Goal: Consume media (video, audio)

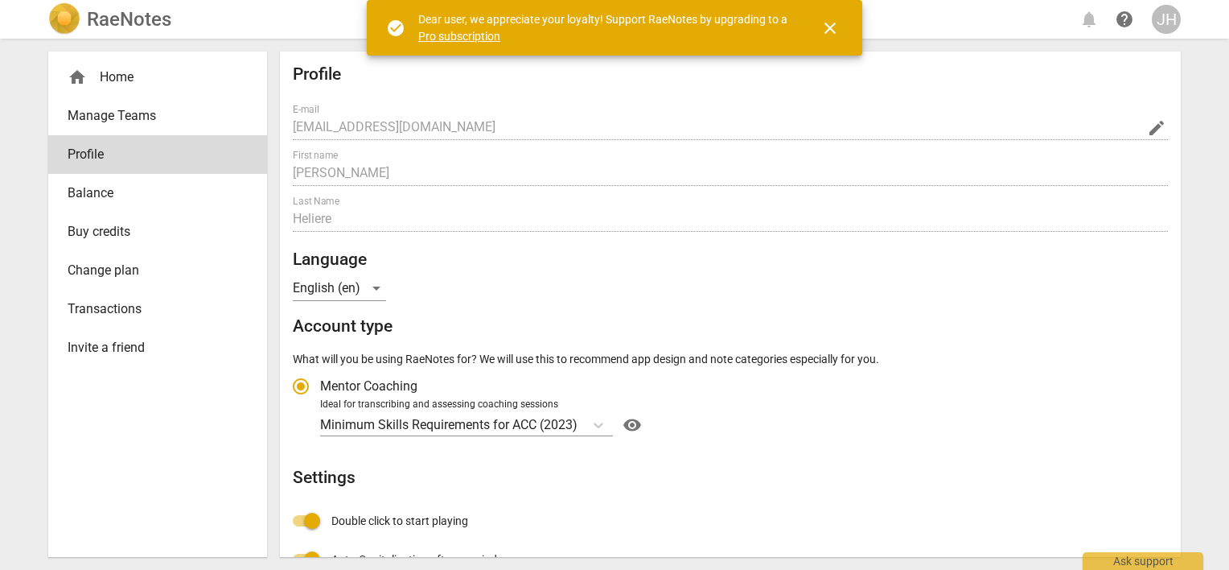
click at [62, 16] on img at bounding box center [64, 19] width 32 height 32
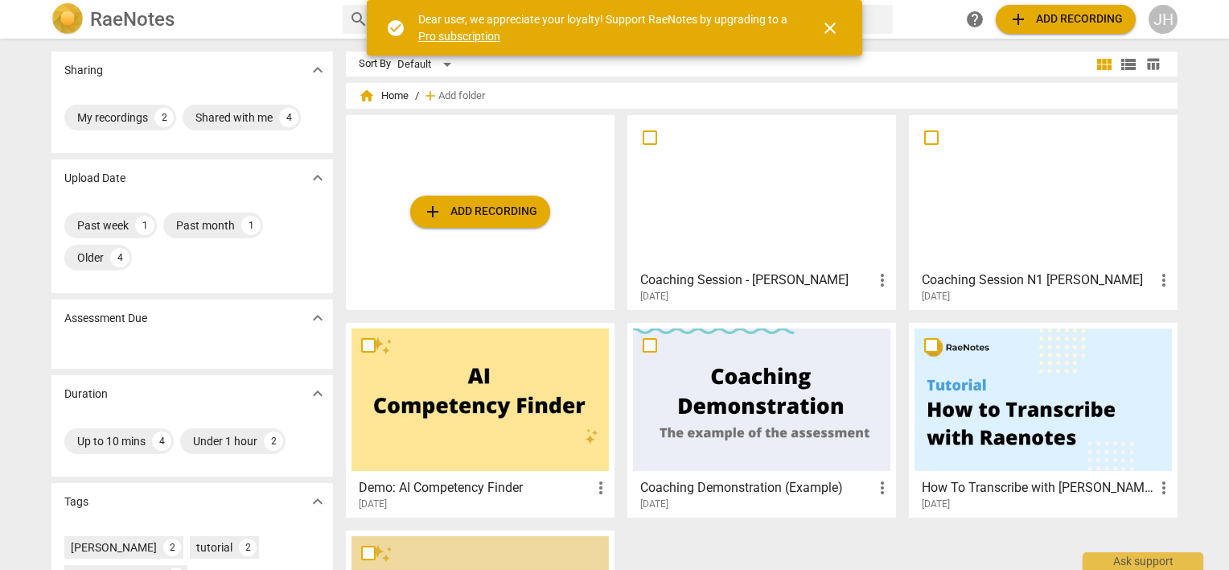
click at [763, 200] on div at bounding box center [761, 192] width 257 height 142
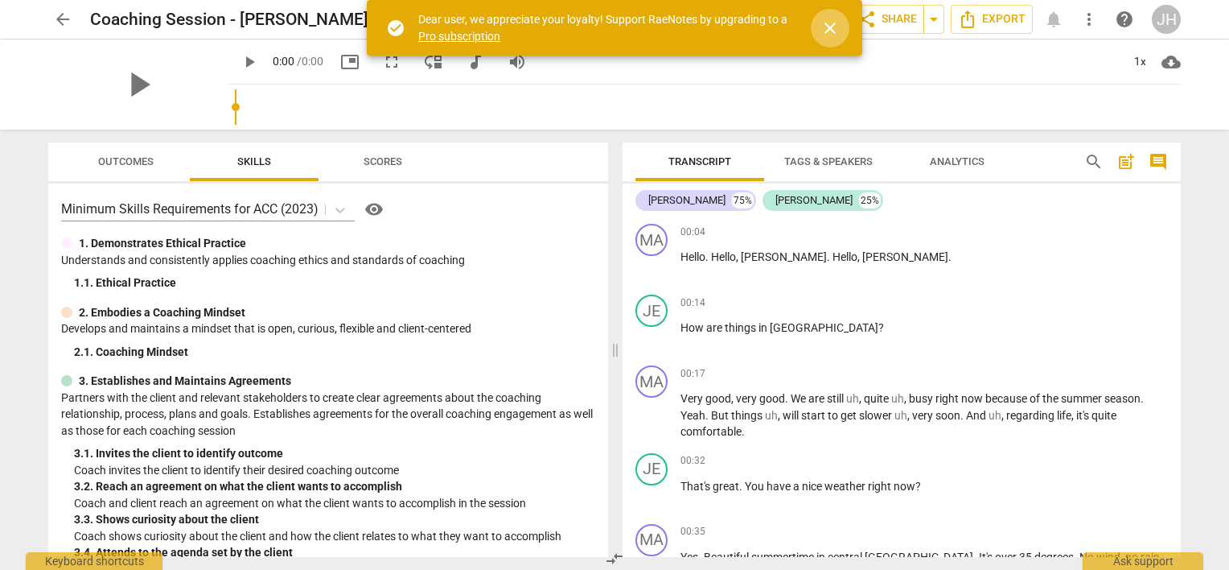
click at [829, 23] on span "close" at bounding box center [830, 28] width 19 height 19
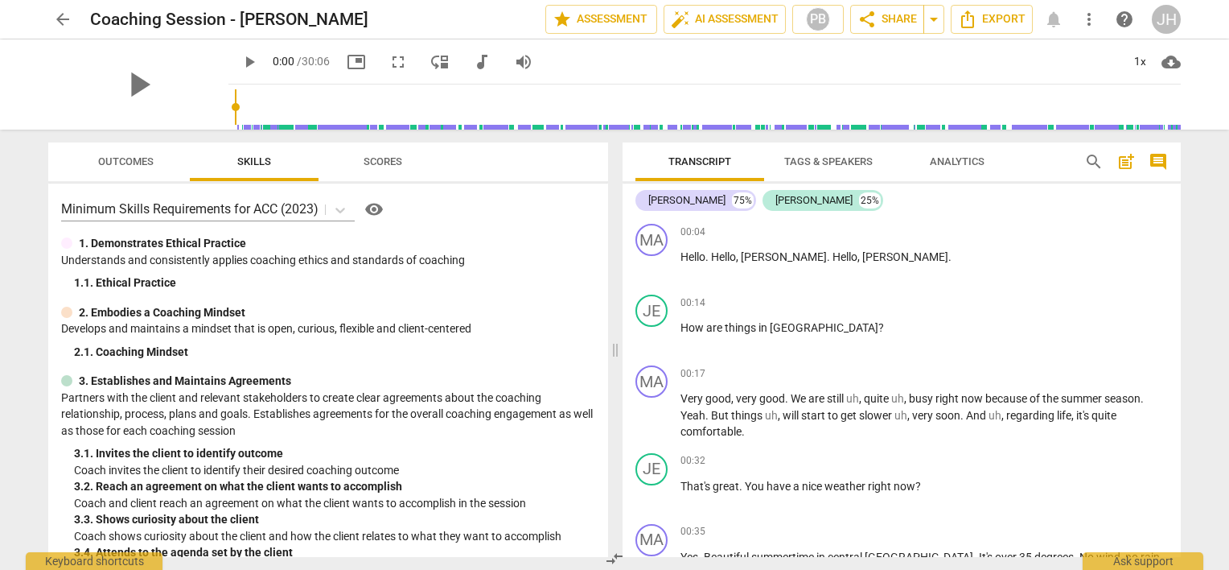
click at [240, 53] on span "play_arrow" at bounding box center [249, 61] width 19 height 19
click at [194, 93] on div "pause" at bounding box center [138, 84] width 180 height 90
click at [193, 93] on div "pause" at bounding box center [138, 84] width 180 height 90
click at [1141, 60] on div "1x" at bounding box center [1140, 62] width 31 height 26
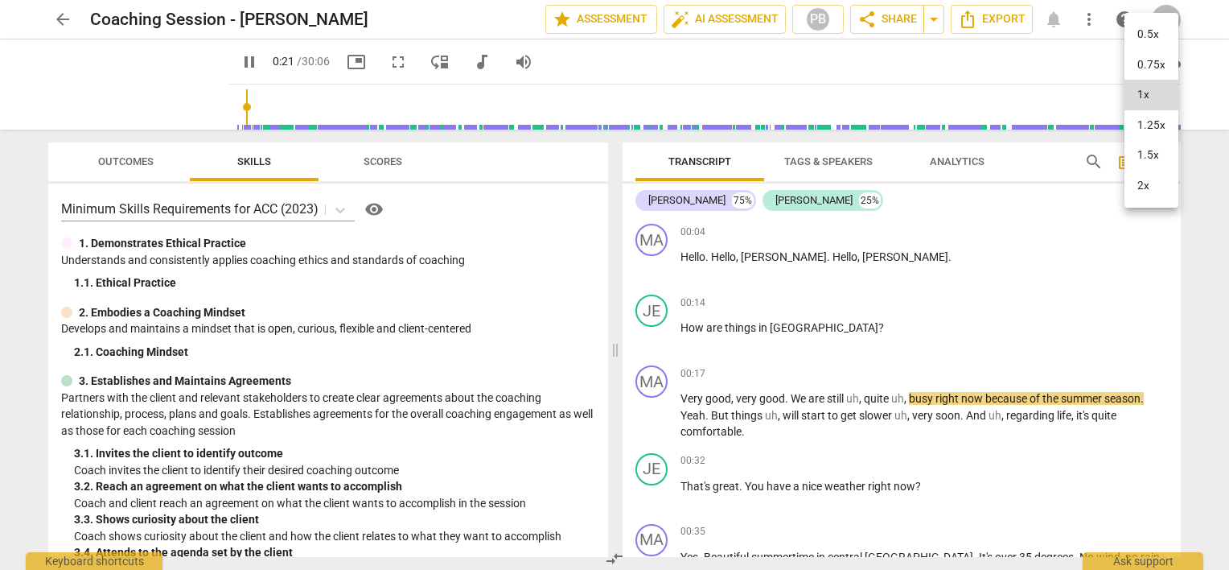
click at [1159, 186] on li "2x" at bounding box center [1152, 186] width 54 height 31
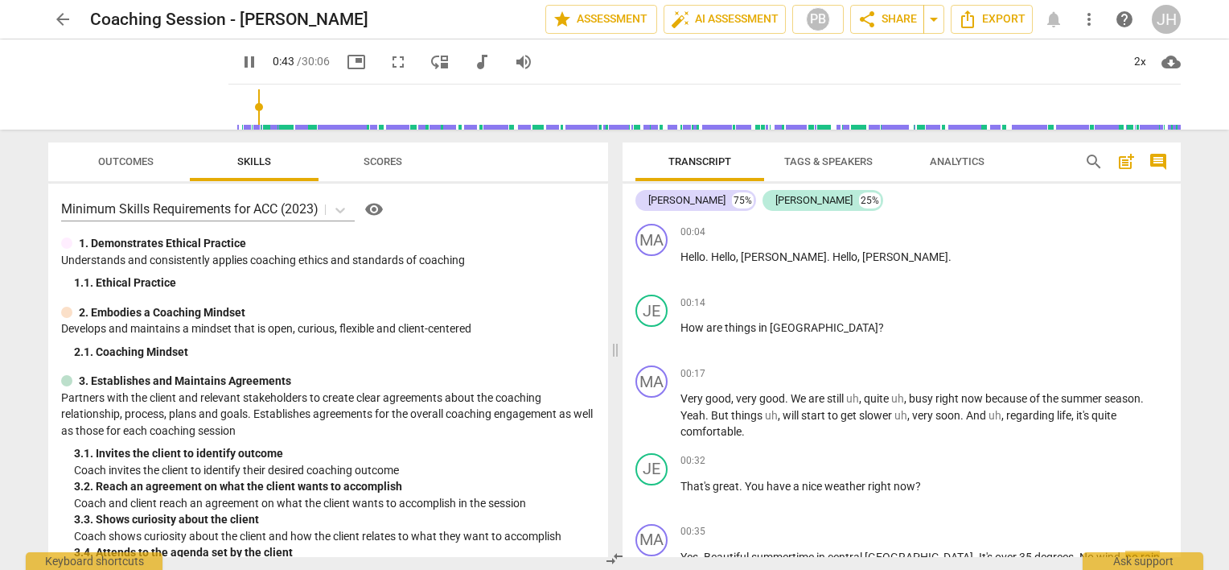
click at [274, 109] on input "range" at bounding box center [708, 106] width 946 height 51
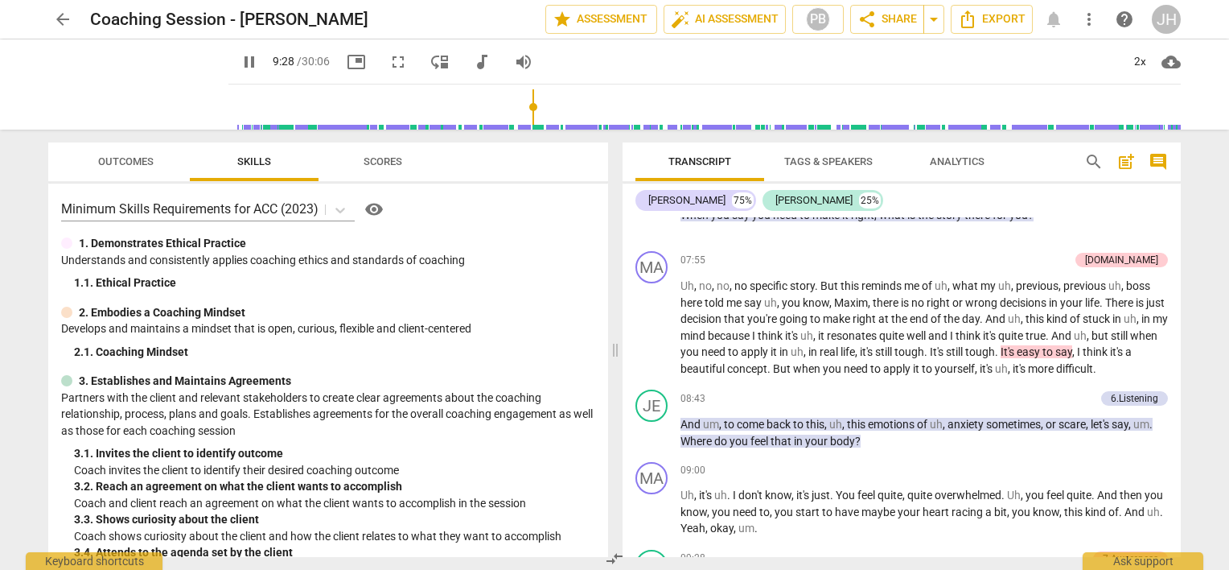
scroll to position [2760, 0]
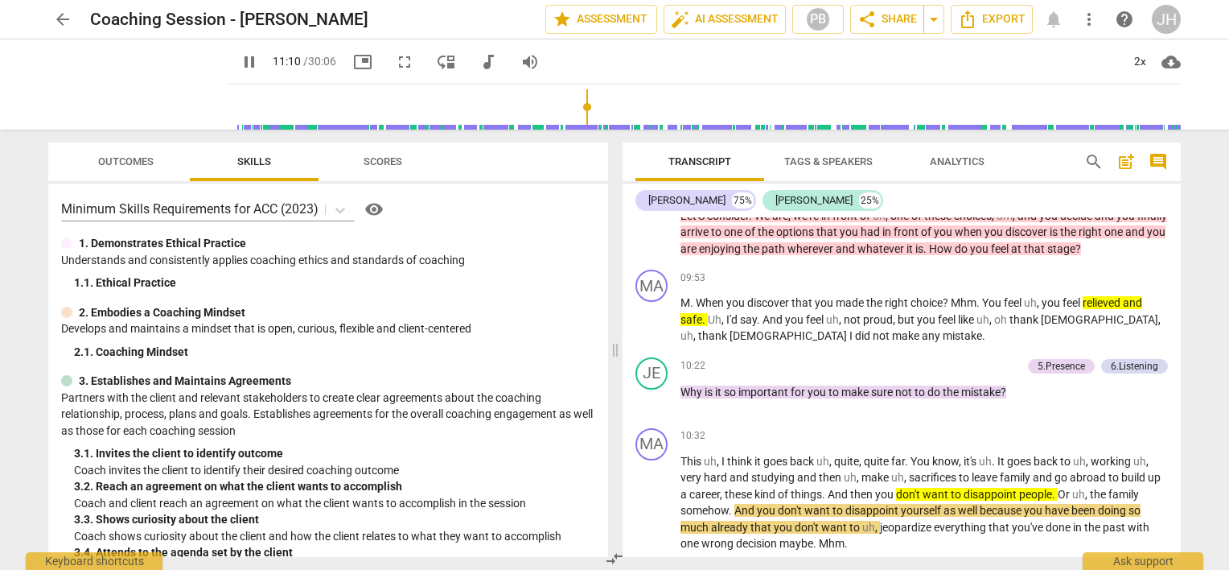
click at [587, 109] on input "range" at bounding box center [708, 106] width 946 height 51
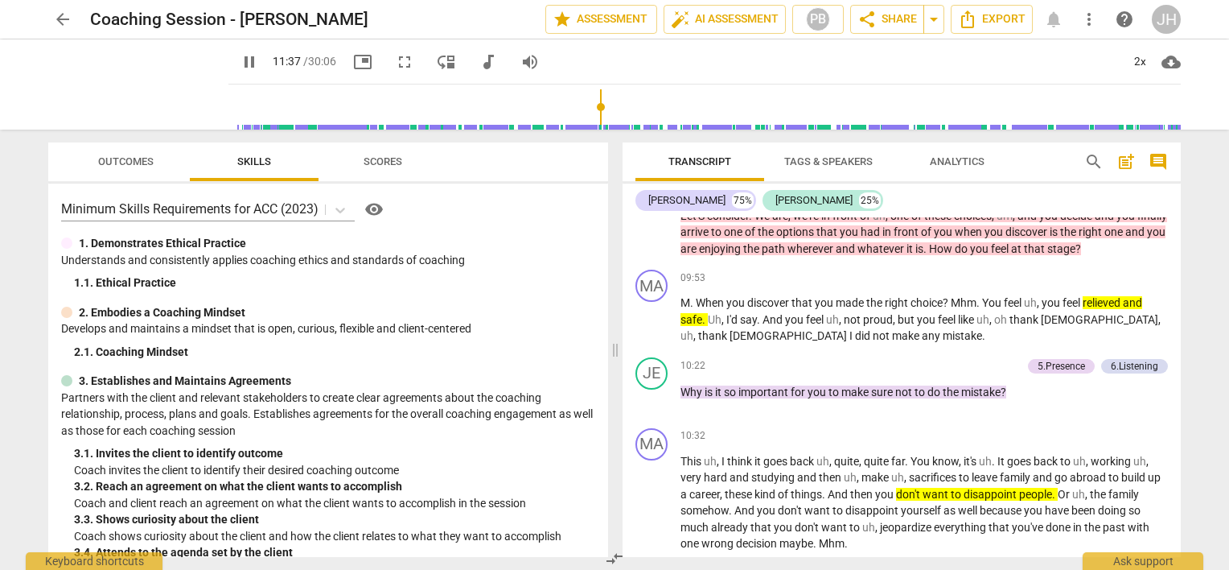
scroll to position [3283, 0]
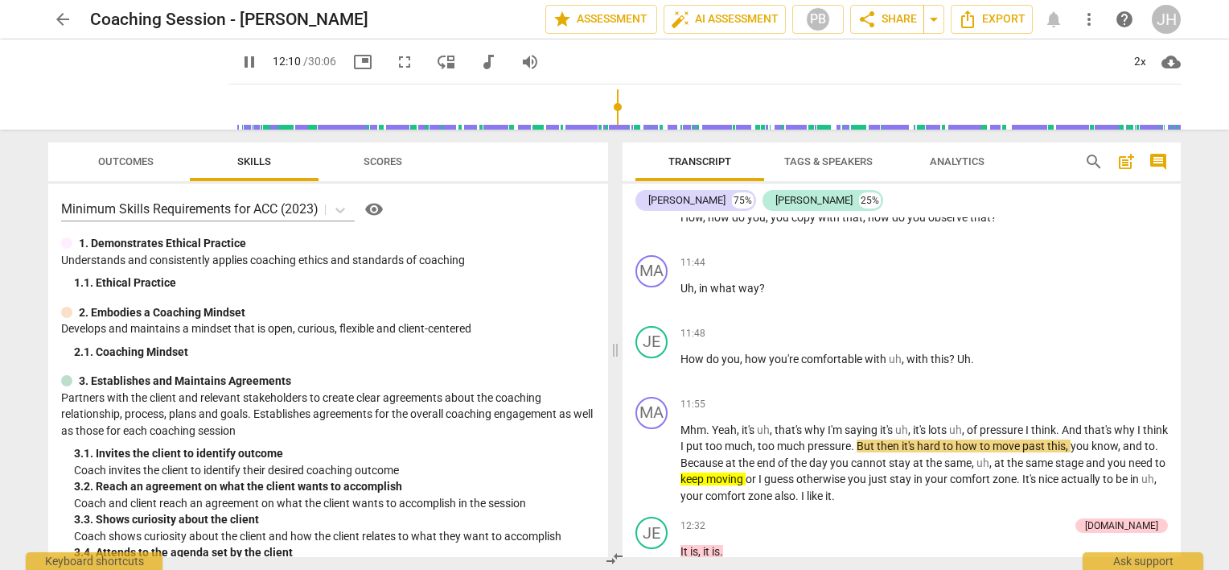
click at [628, 108] on input "range" at bounding box center [708, 106] width 946 height 51
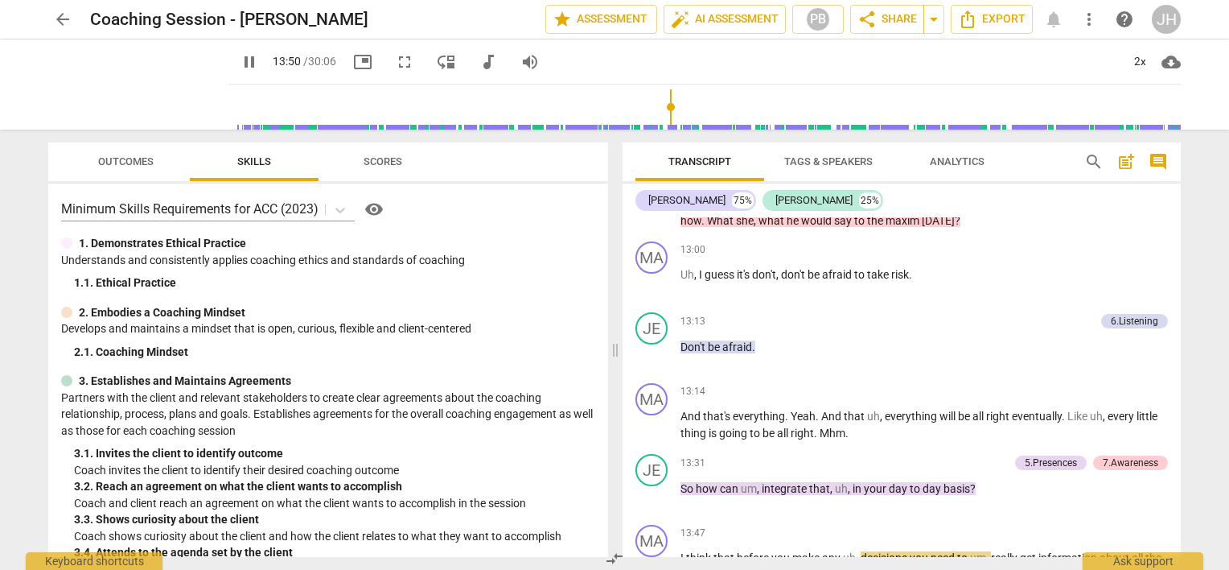
click at [678, 107] on input "range" at bounding box center [708, 106] width 946 height 51
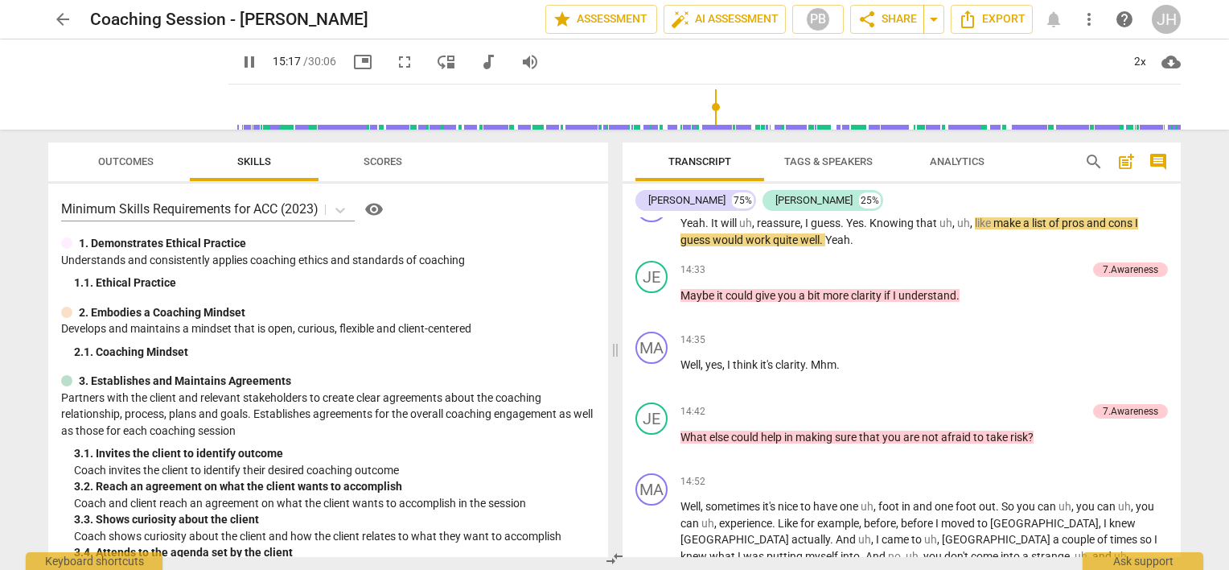
click at [705, 106] on input "range" at bounding box center [708, 106] width 946 height 51
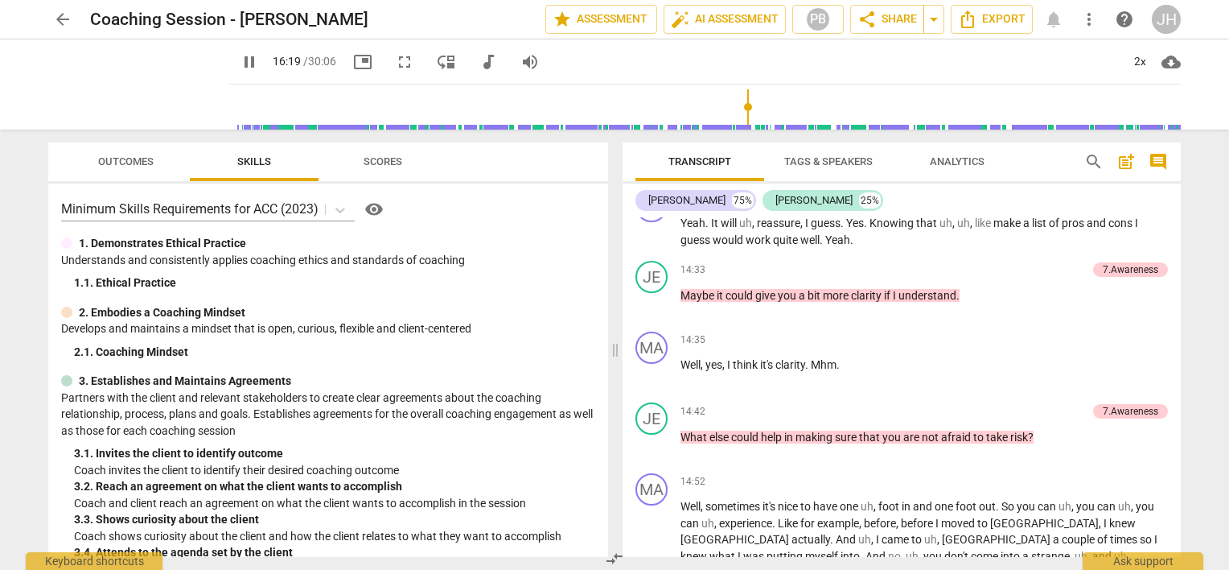
click at [738, 106] on input "range" at bounding box center [708, 106] width 946 height 51
click at [766, 107] on input "range" at bounding box center [708, 106] width 946 height 51
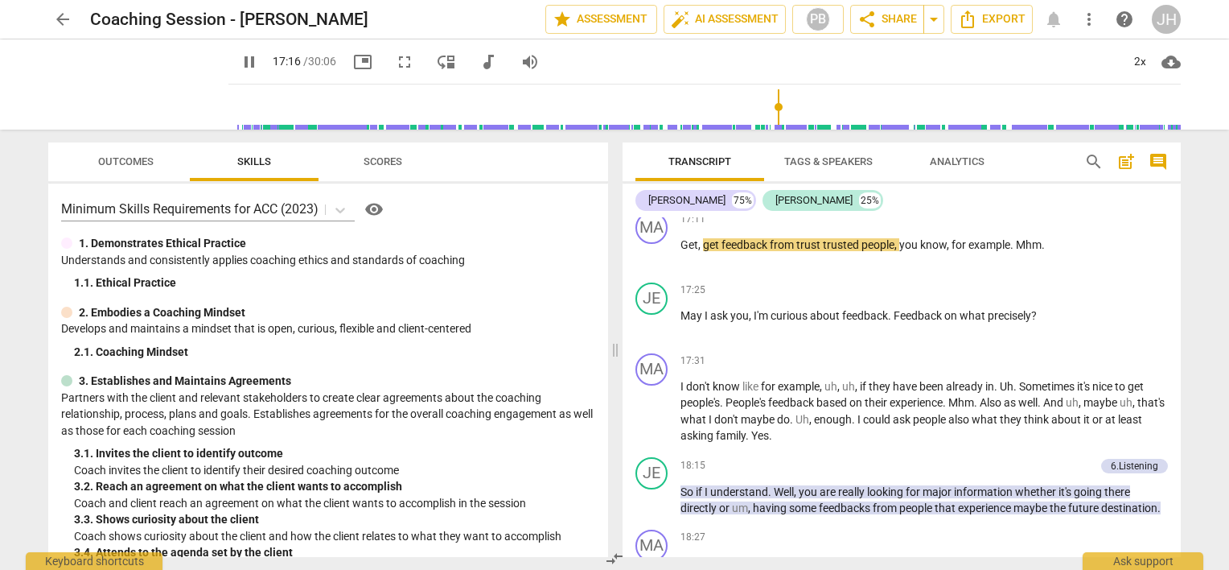
click at [789, 107] on input "range" at bounding box center [708, 106] width 946 height 51
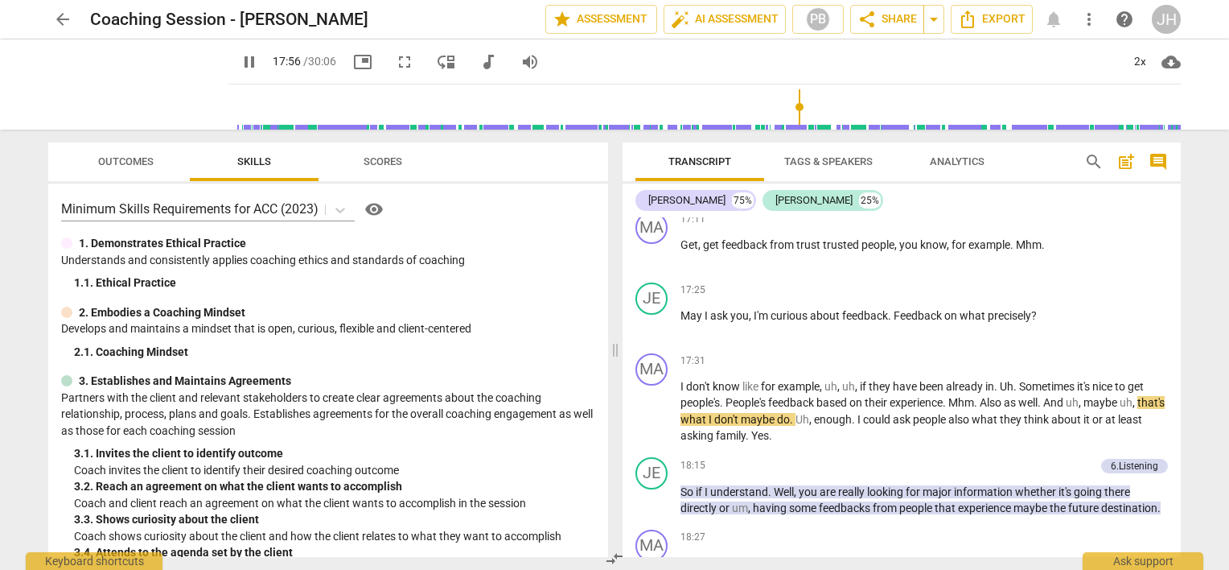
click at [821, 104] on input "range" at bounding box center [708, 106] width 946 height 51
click at [862, 105] on input "range" at bounding box center [708, 106] width 946 height 51
click at [991, 105] on input "range" at bounding box center [708, 106] width 946 height 51
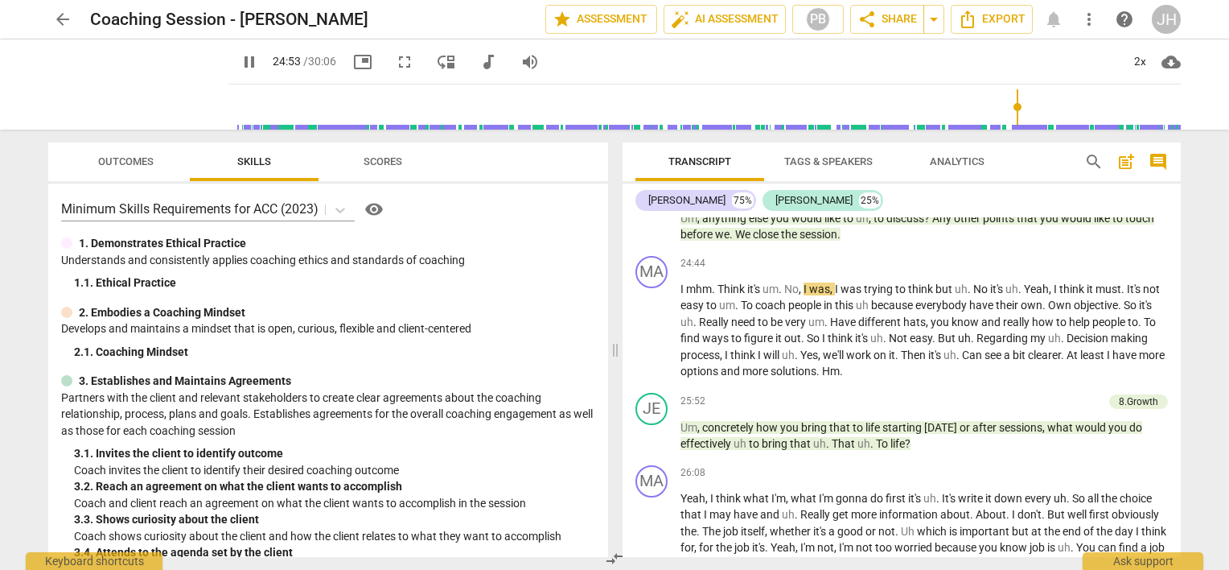
click at [1030, 109] on input "range" at bounding box center [708, 106] width 946 height 51
click at [1052, 109] on input "range" at bounding box center [708, 106] width 946 height 51
click at [1074, 108] on input "range" at bounding box center [708, 106] width 946 height 51
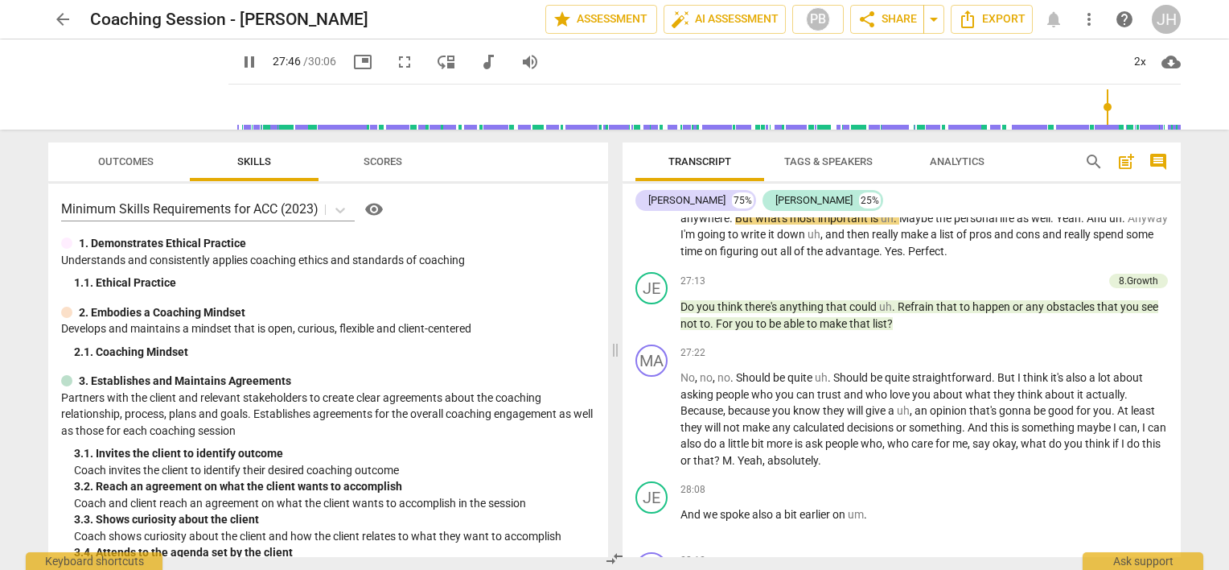
click at [1105, 110] on input "range" at bounding box center [708, 106] width 946 height 51
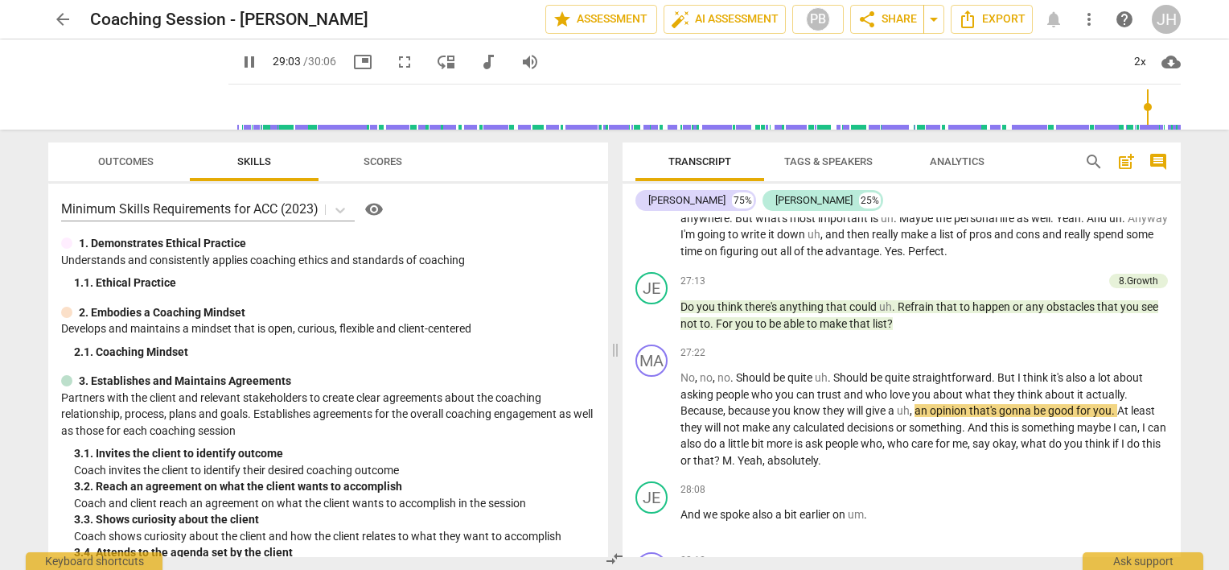
click at [1146, 104] on input "range" at bounding box center [708, 106] width 946 height 51
click at [240, 65] on span "pause" at bounding box center [249, 61] width 19 height 19
type input "1748"
